Goal: Book appointment/travel/reservation

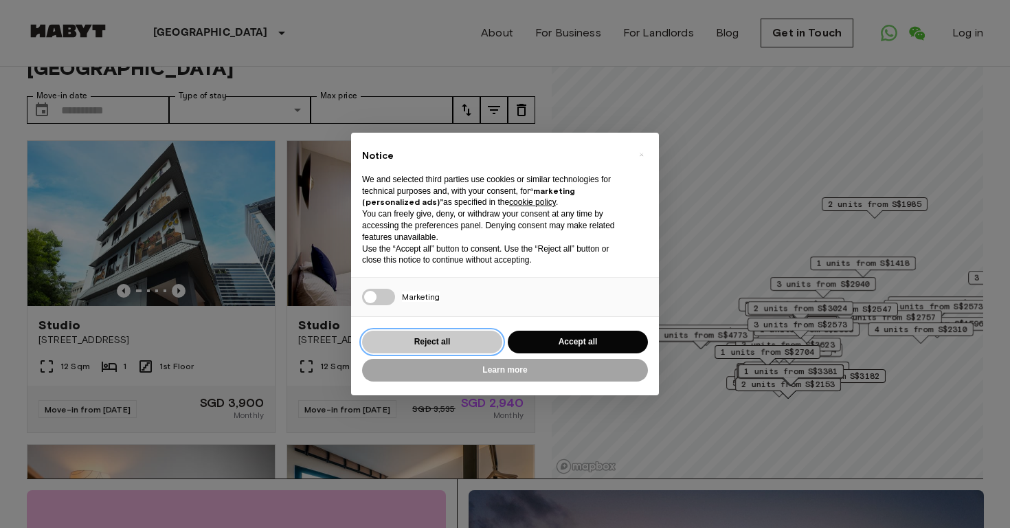
click at [487, 342] on button "Reject all" at bounding box center [432, 342] width 140 height 23
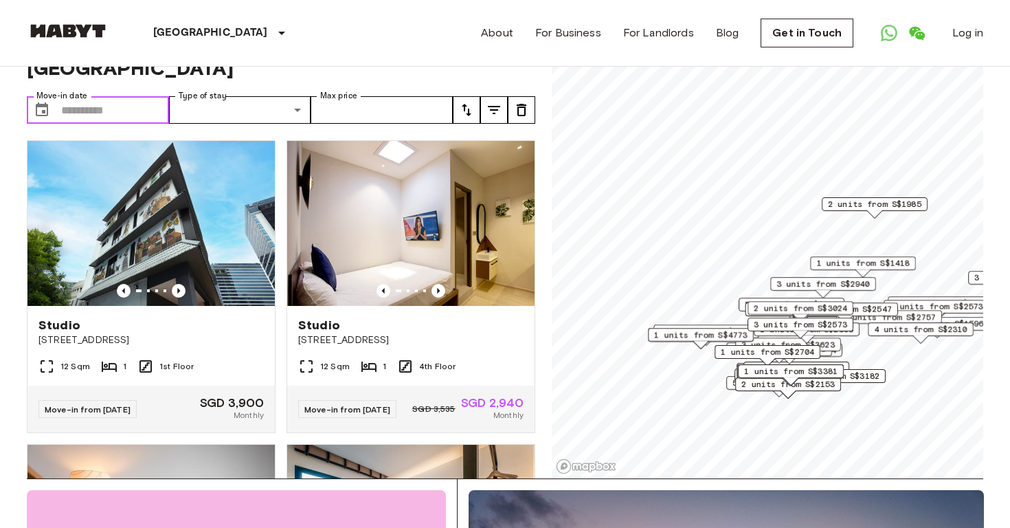
click at [128, 110] on input "Move-in date" at bounding box center [115, 109] width 108 height 27
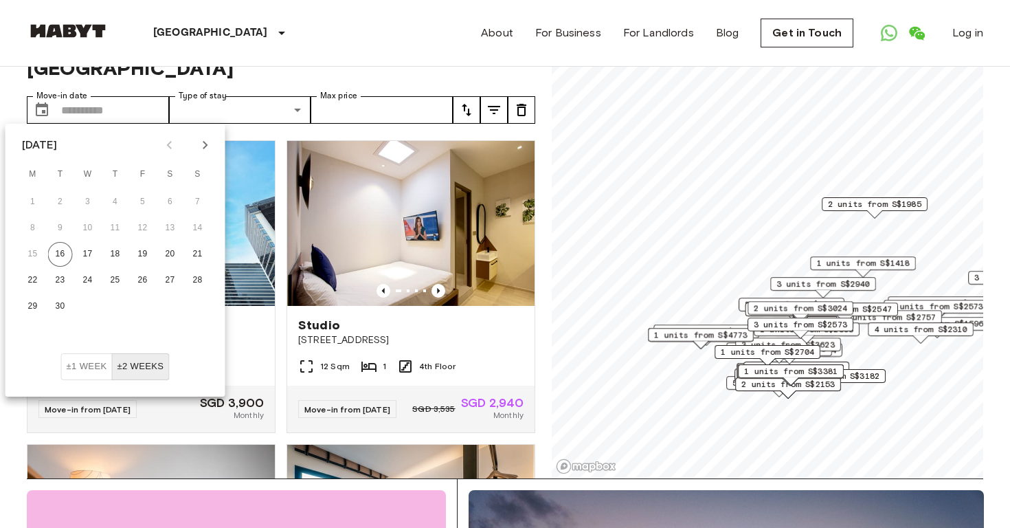
click at [197, 145] on button "Next month" at bounding box center [205, 144] width 23 height 23
click at [115, 280] on button "25" at bounding box center [115, 280] width 25 height 25
type input "**********"
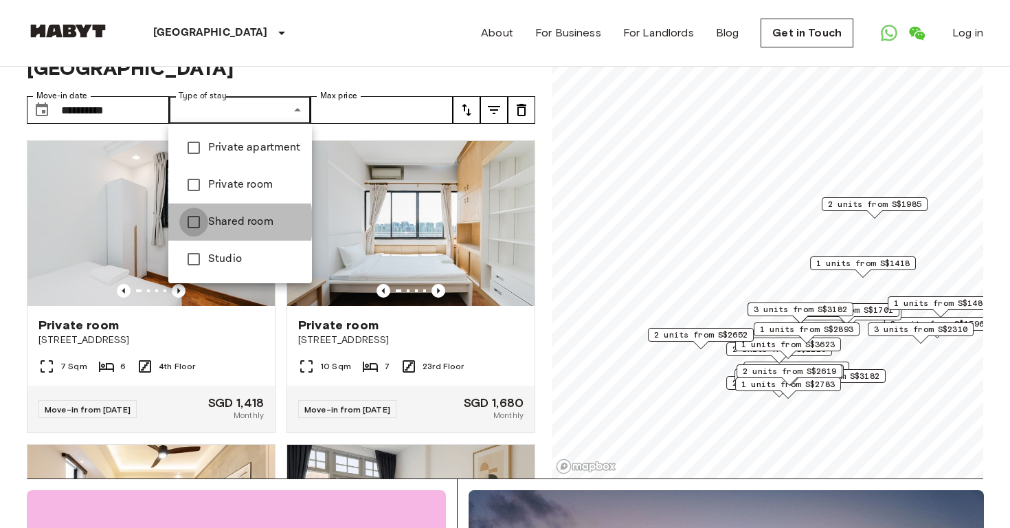
type input "**********"
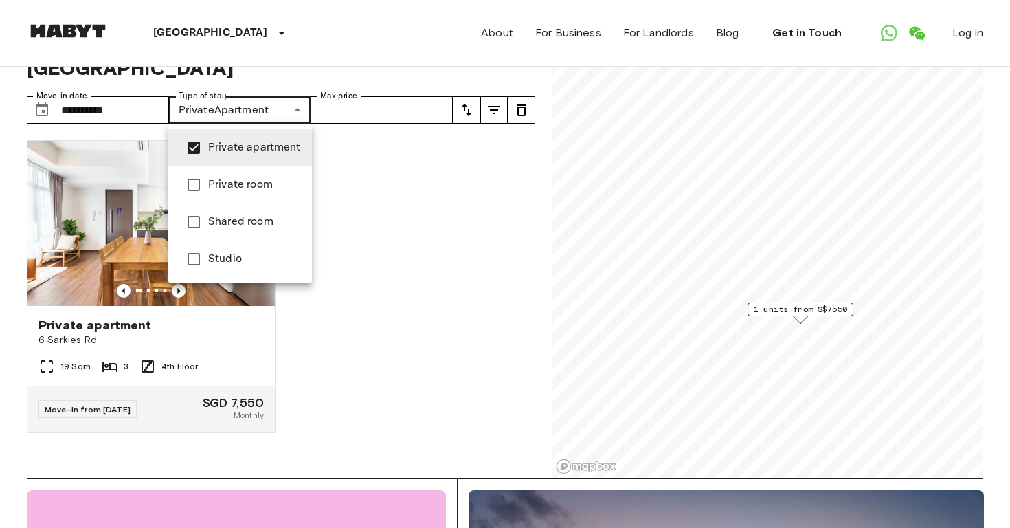
click at [357, 218] on div at bounding box center [505, 264] width 1010 height 528
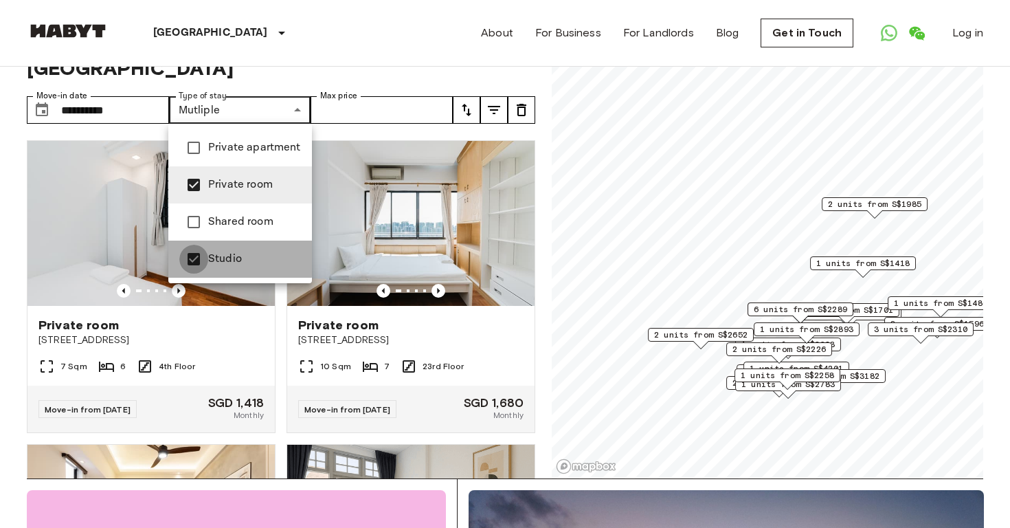
type input "**********"
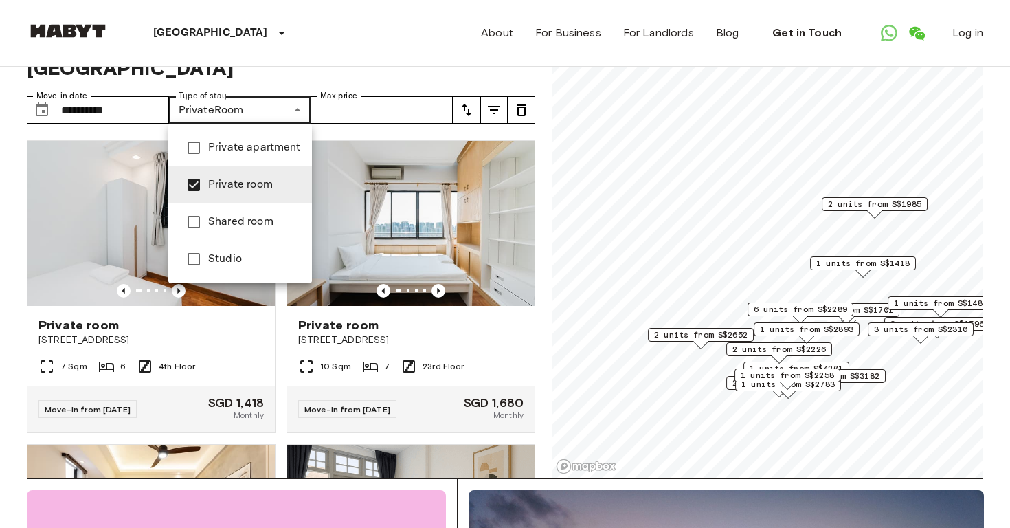
click at [310, 87] on div at bounding box center [505, 264] width 1010 height 528
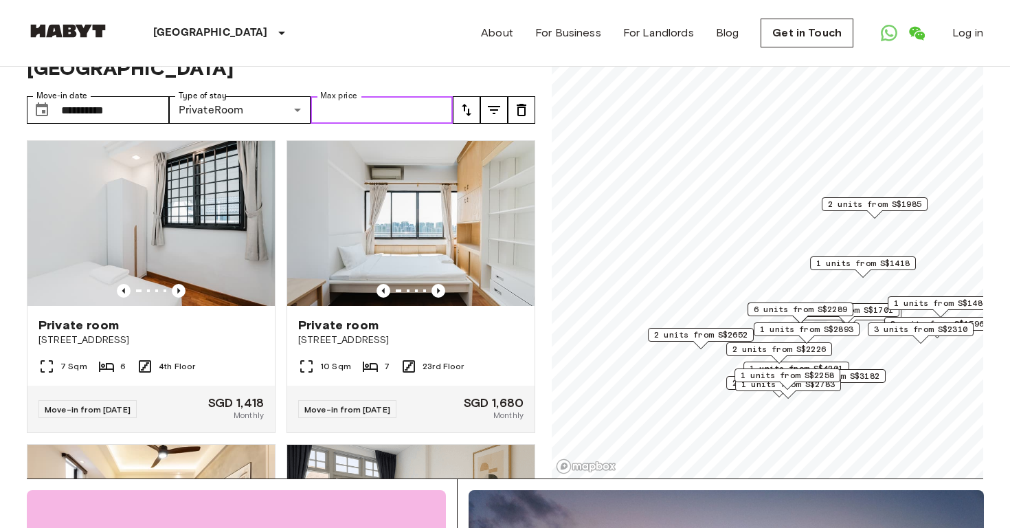
click at [329, 109] on input "Max price" at bounding box center [382, 109] width 142 height 27
click at [320, 73] on span "Private rooms and apartments for rent in [GEOGRAPHIC_DATA]" at bounding box center [281, 56] width 509 height 47
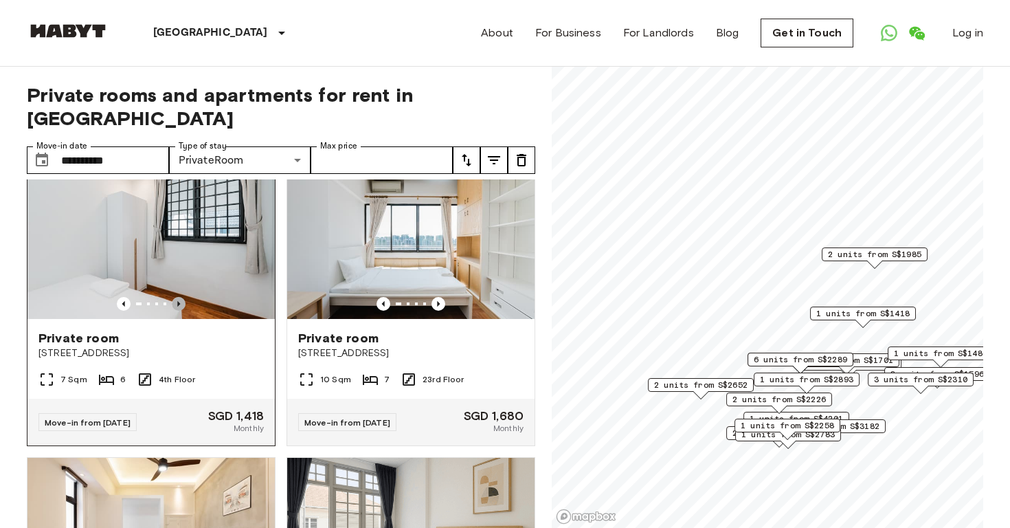
click at [177, 298] on icon "Previous image" at bounding box center [179, 304] width 14 height 14
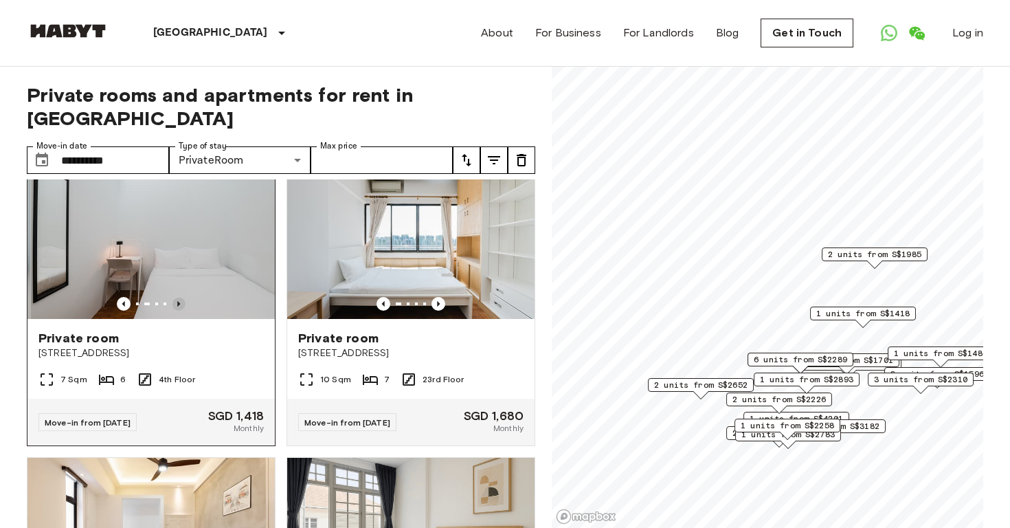
click at [177, 298] on icon "Previous image" at bounding box center [179, 304] width 14 height 14
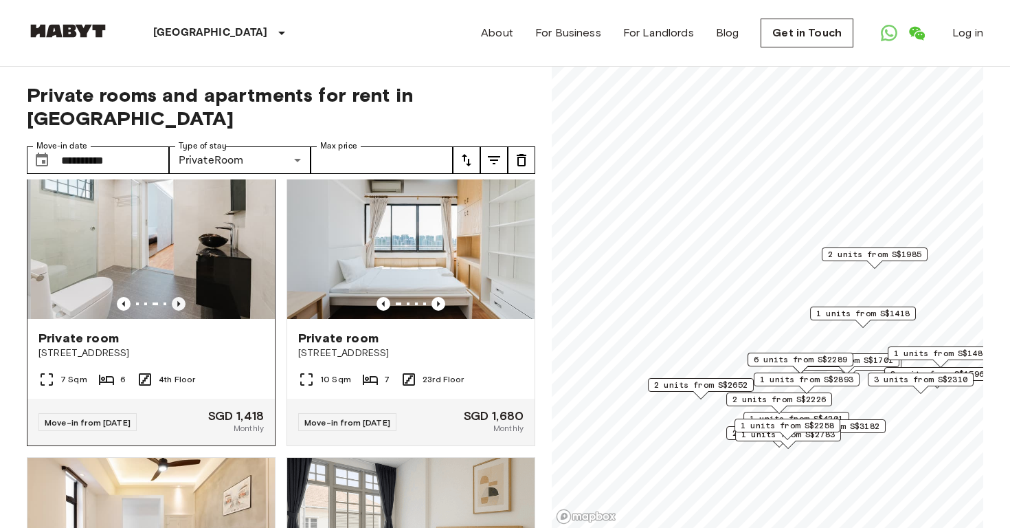
click at [177, 298] on icon "Previous image" at bounding box center [179, 304] width 14 height 14
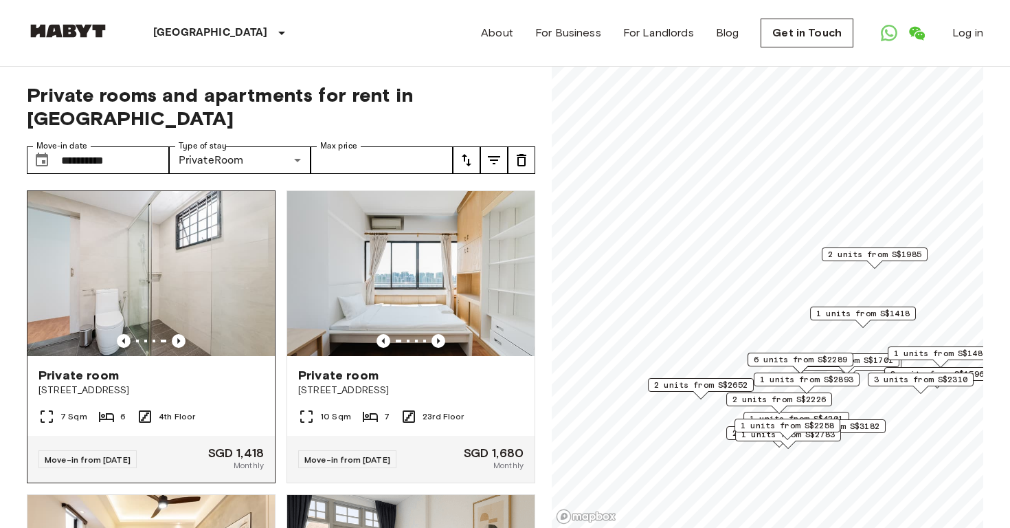
click at [198, 278] on img at bounding box center [150, 273] width 247 height 165
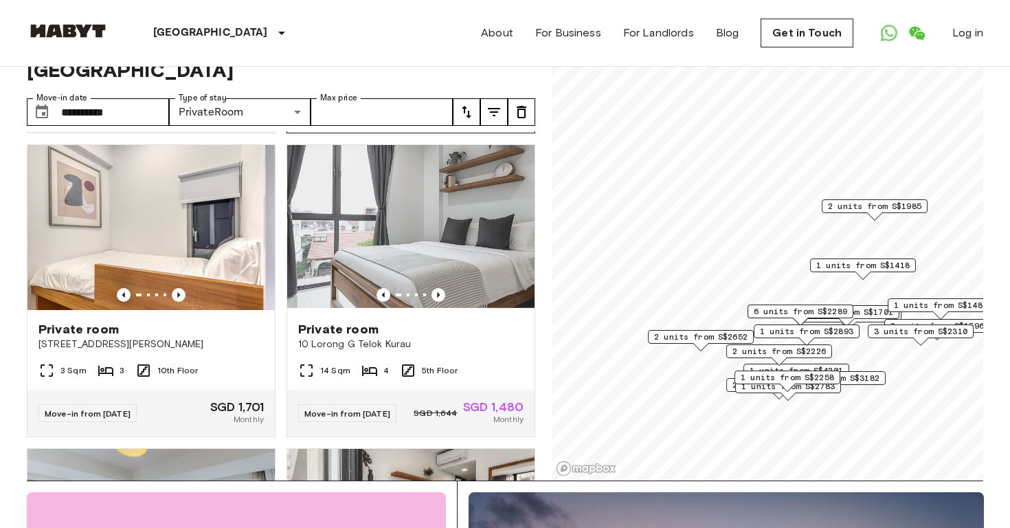
scroll to position [913, 0]
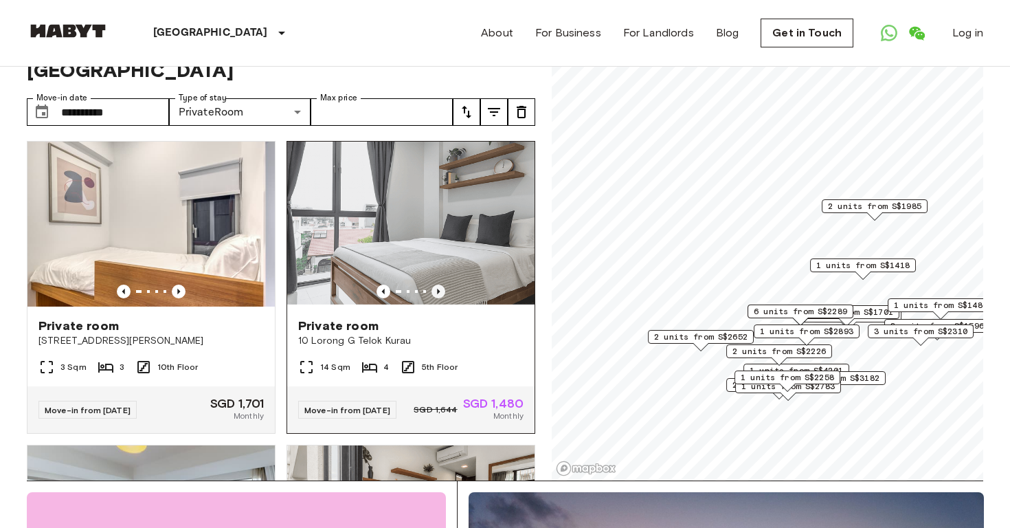
click at [439, 288] on icon "Previous image" at bounding box center [439, 292] width 14 height 14
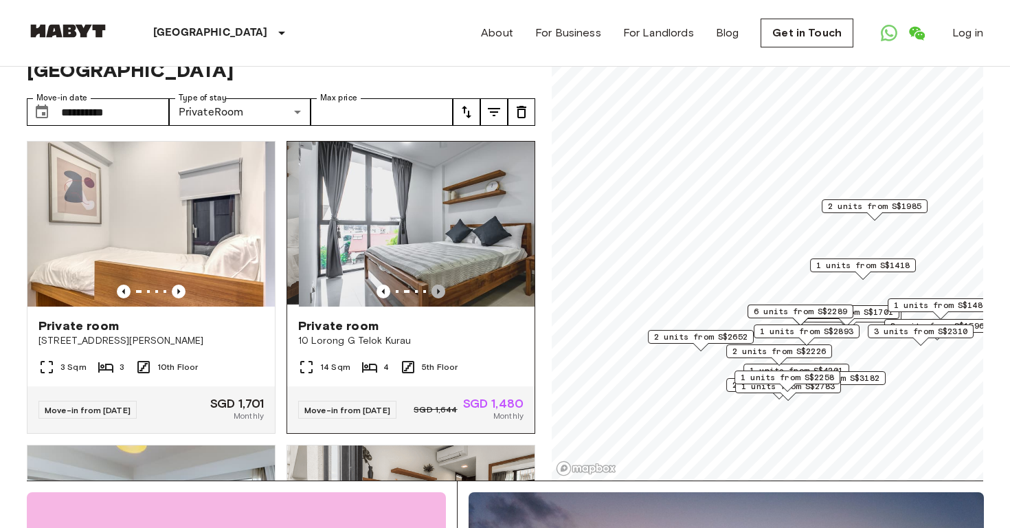
click at [439, 289] on icon "Previous image" at bounding box center [439, 292] width 14 height 14
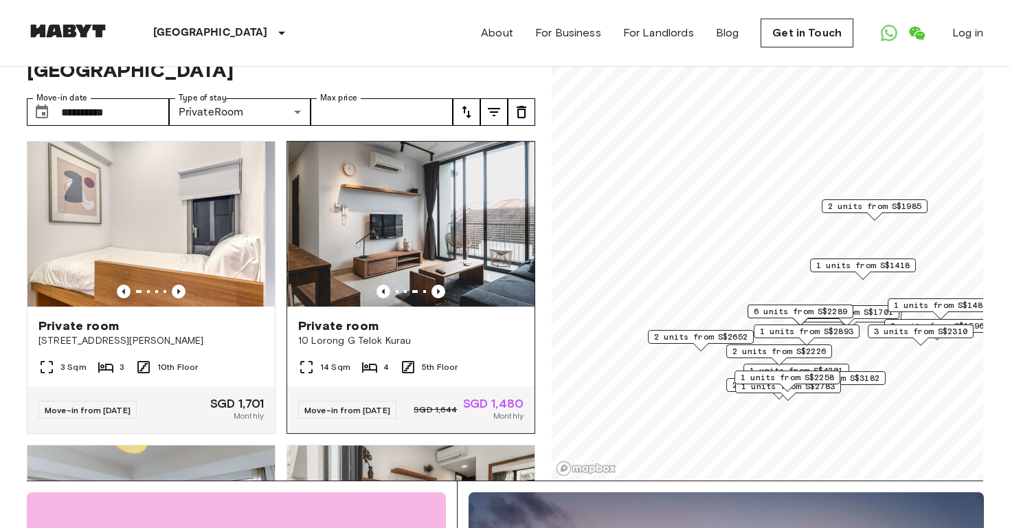
click at [445, 250] on img at bounding box center [411, 224] width 247 height 165
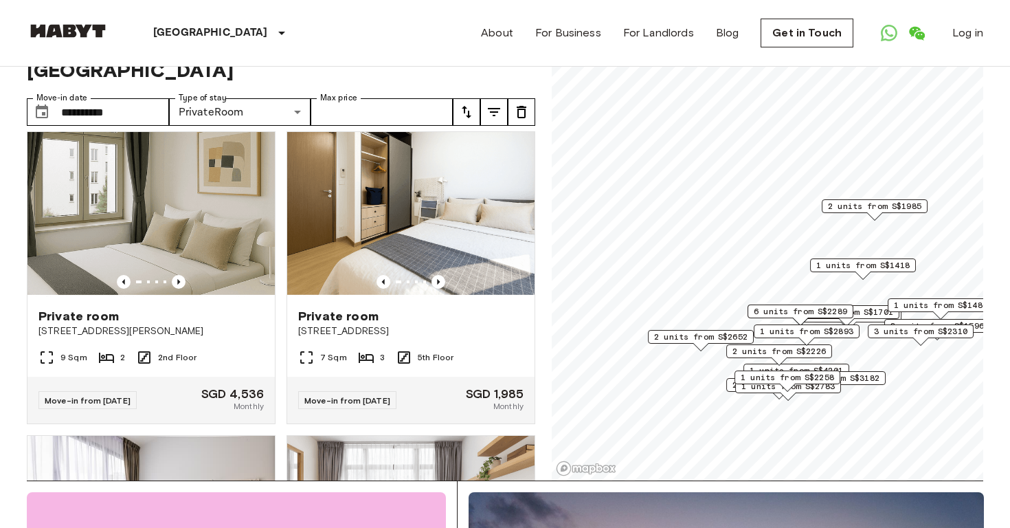
scroll to position [33, 0]
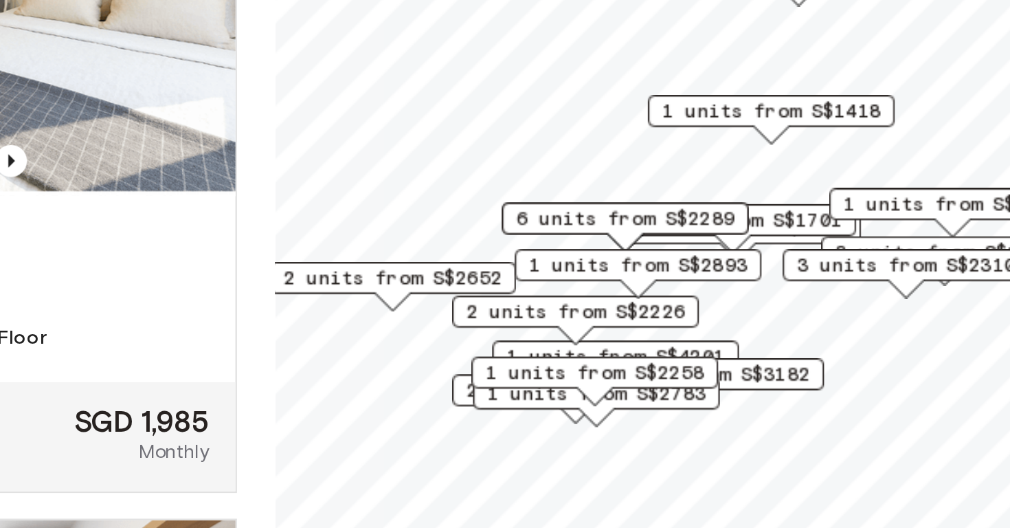
scroll to position [52, 0]
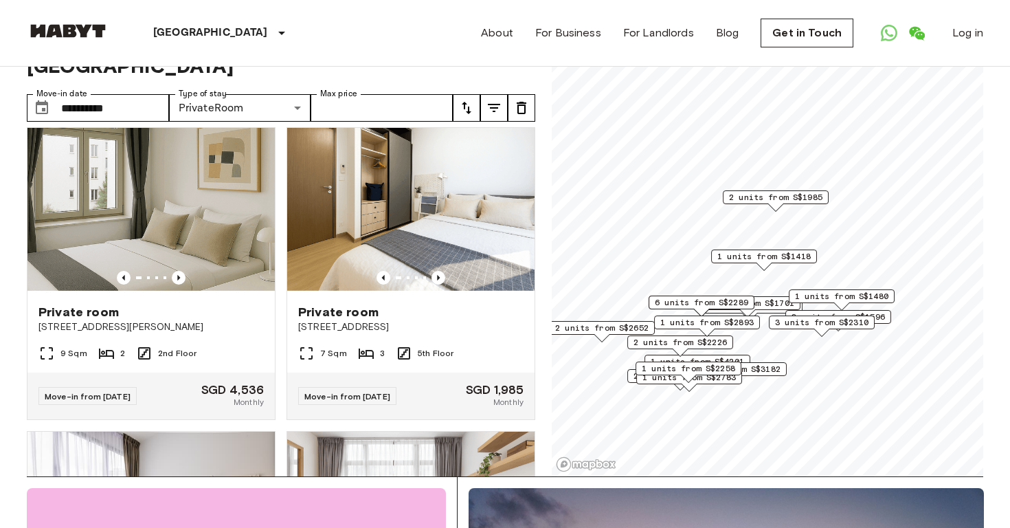
click at [697, 339] on span "2 units from S$2226" at bounding box center [680, 342] width 93 height 12
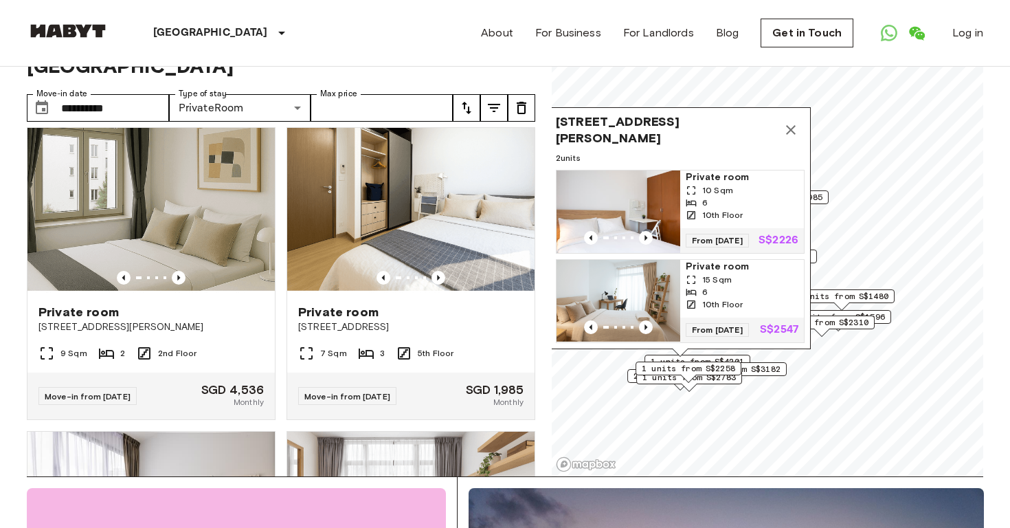
click at [709, 323] on span "From [DATE]" at bounding box center [717, 330] width 63 height 14
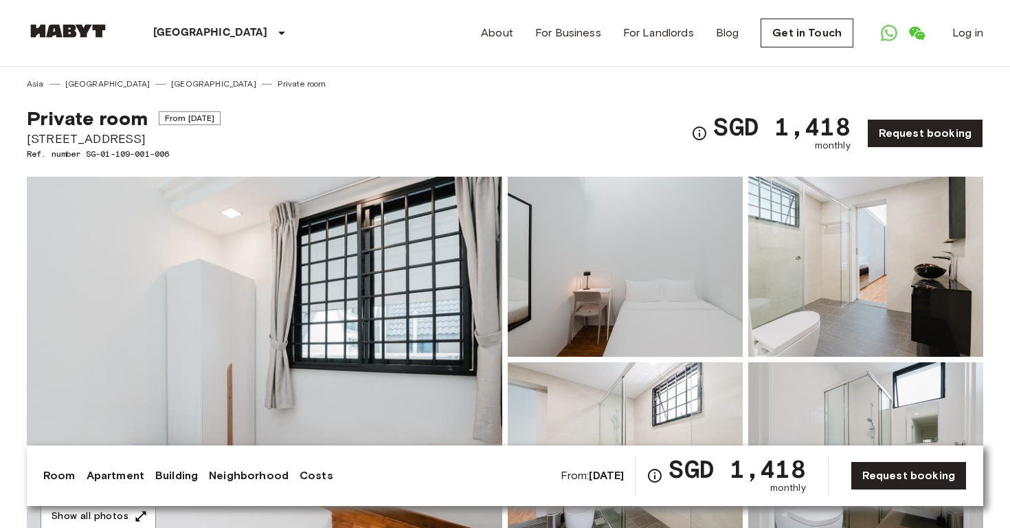
click at [439, 265] on img at bounding box center [265, 360] width 476 height 366
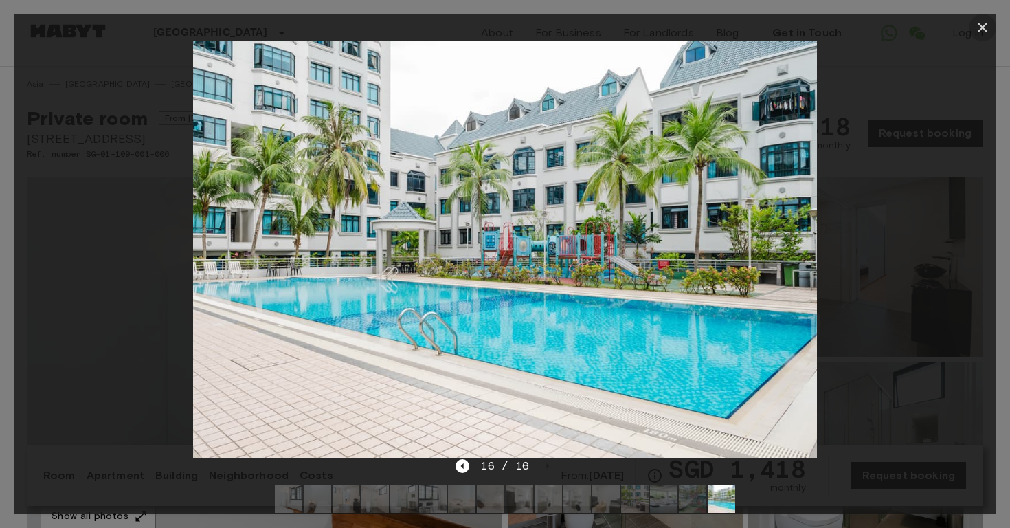
click at [982, 21] on icon "button" at bounding box center [983, 27] width 16 height 16
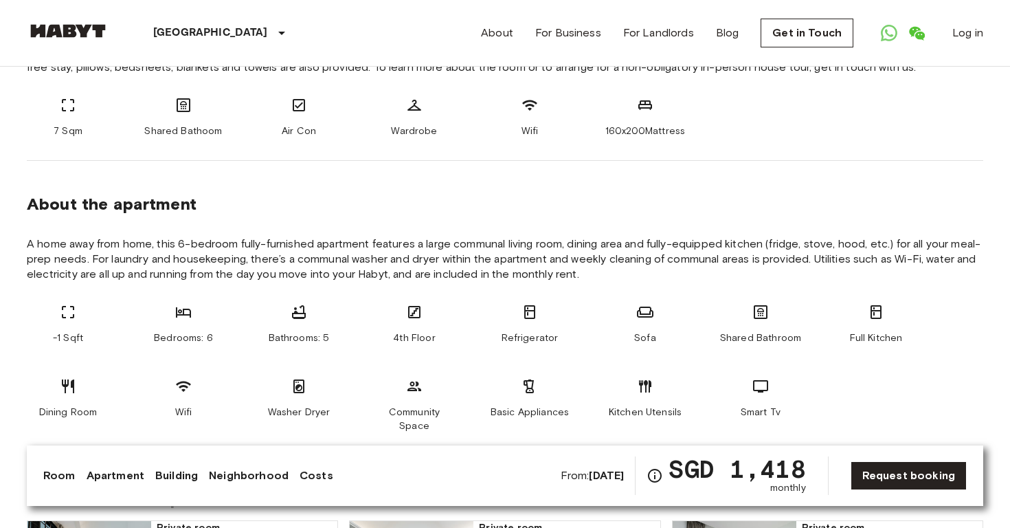
scroll to position [459, 0]
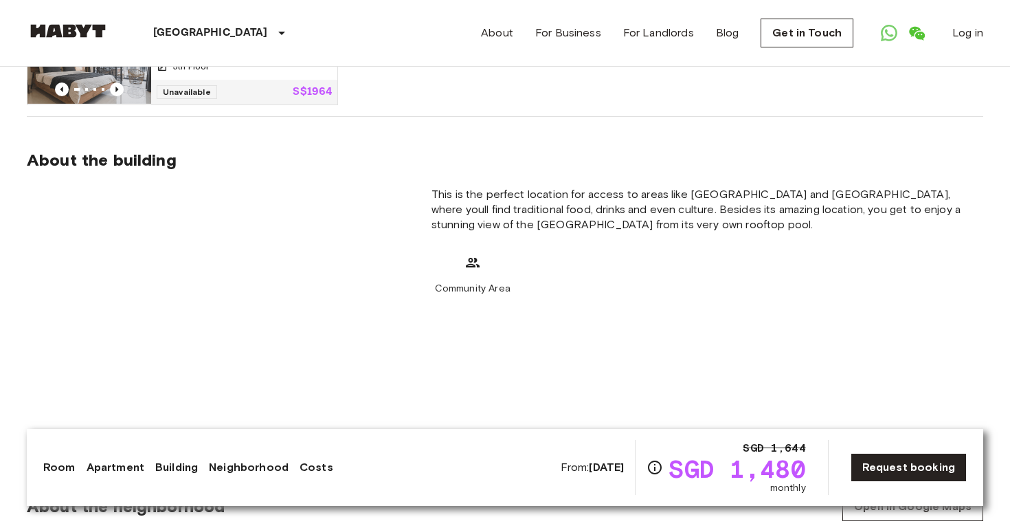
scroll to position [1076, 0]
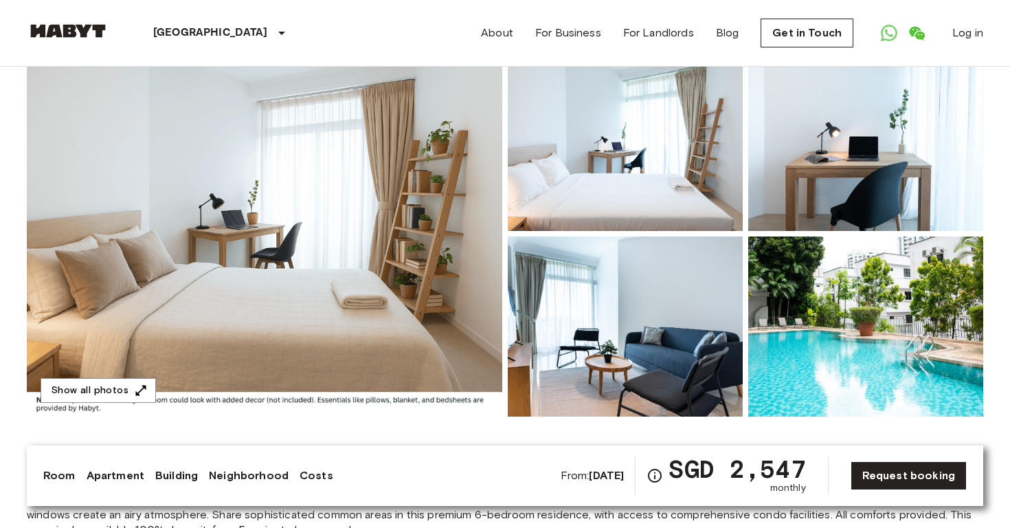
scroll to position [120, 0]
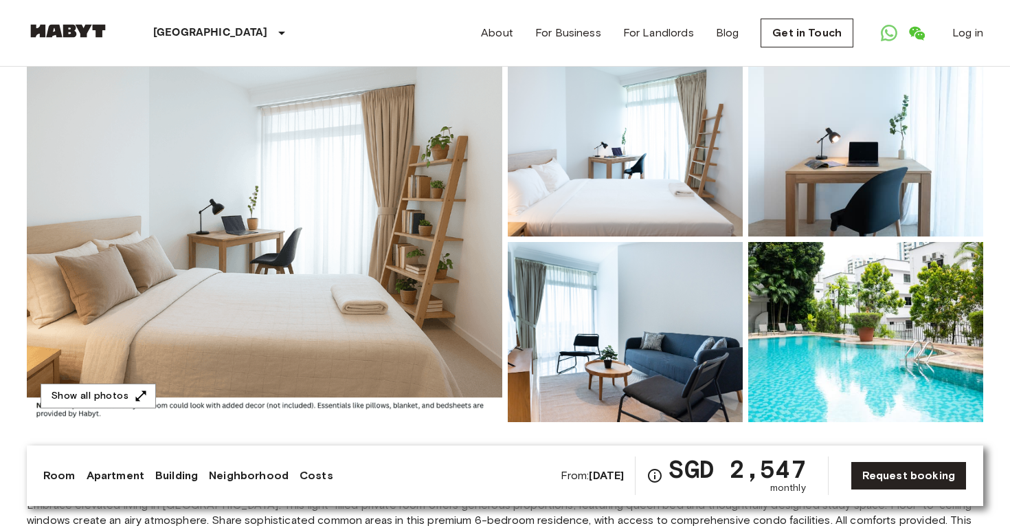
click at [630, 181] on img at bounding box center [625, 146] width 235 height 180
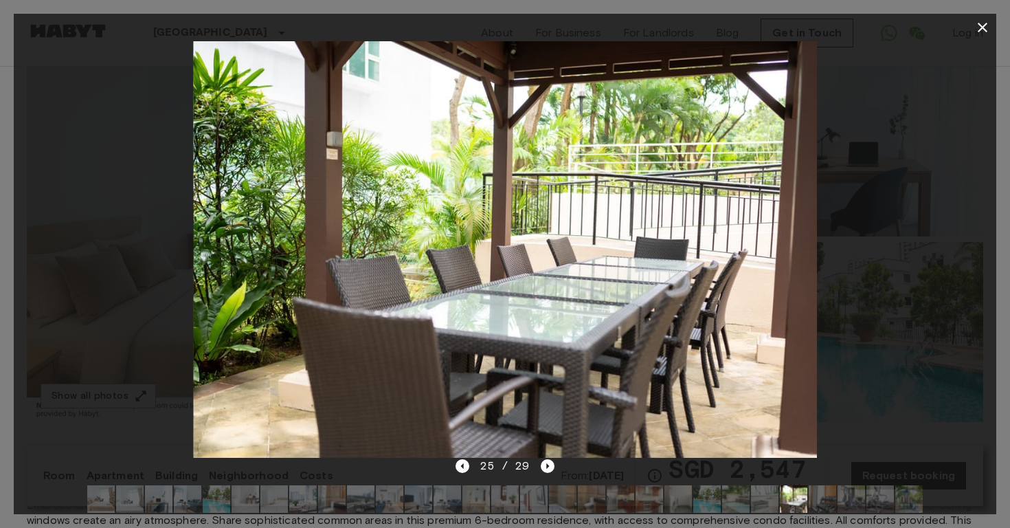
click at [977, 29] on icon "button" at bounding box center [983, 27] width 16 height 16
